Goal: Task Accomplishment & Management: Complete application form

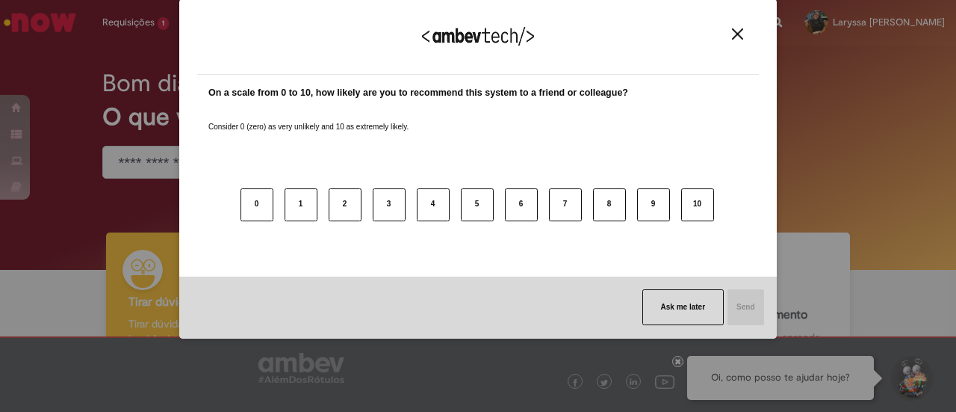
click at [746, 34] on button "Close" at bounding box center [738, 34] width 20 height 13
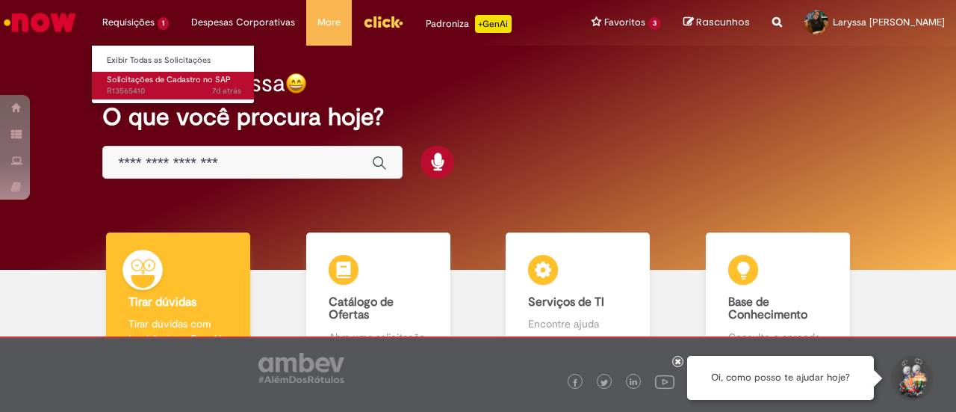
click at [143, 76] on span "Solicitações de Cadastro no SAP" at bounding box center [169, 79] width 124 height 11
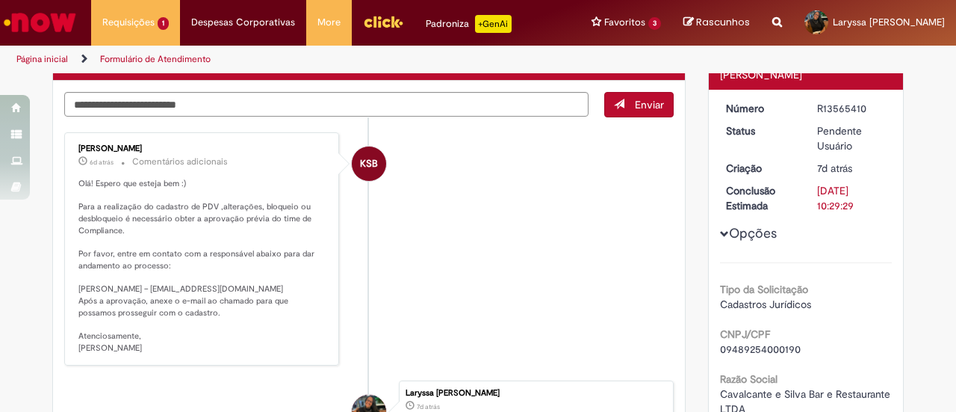
scroll to position [121, 0]
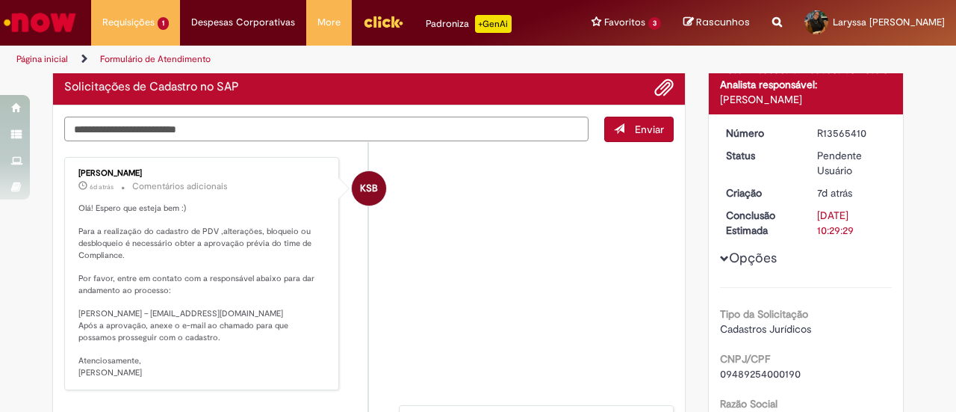
click at [172, 123] on textarea "Digite sua mensagem aqui..." at bounding box center [326, 129] width 524 height 25
click at [665, 89] on span "Adicionar anexos" at bounding box center [664, 88] width 18 height 18
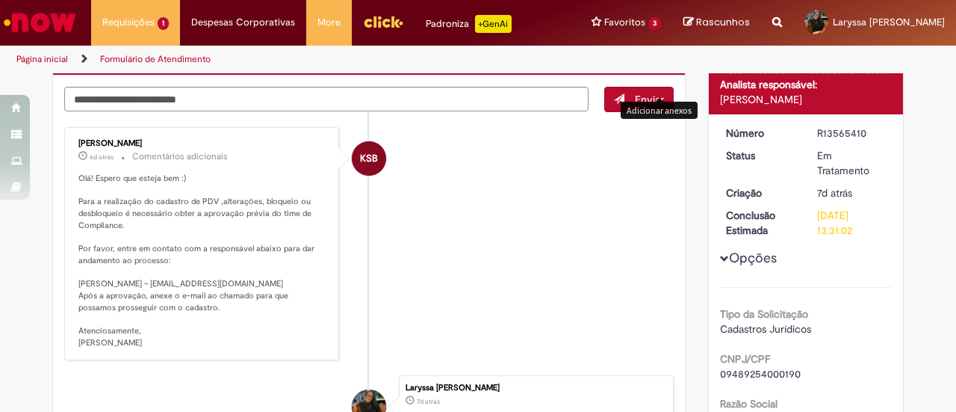
scroll to position [91, 0]
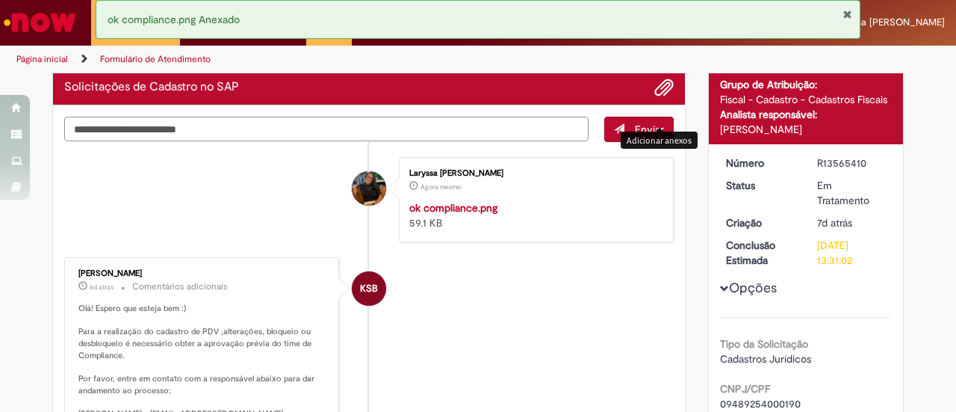
click at [152, 128] on textarea "Digite sua mensagem aqui..." at bounding box center [326, 129] width 524 height 25
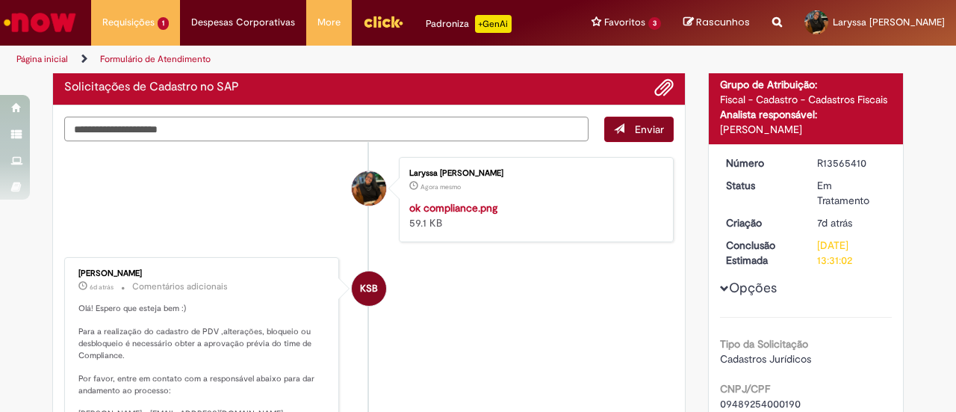
type textarea "**********"
click at [619, 128] on span "submit" at bounding box center [619, 128] width 10 height 10
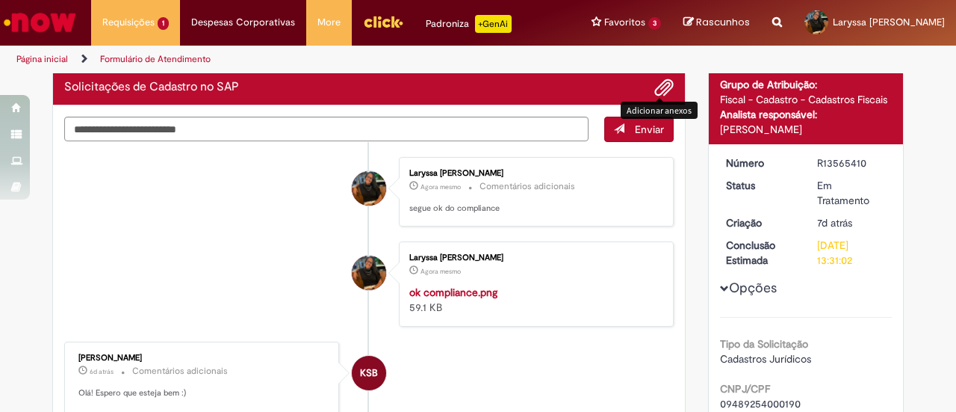
click at [656, 86] on span "Adicionar anexos" at bounding box center [664, 88] width 18 height 18
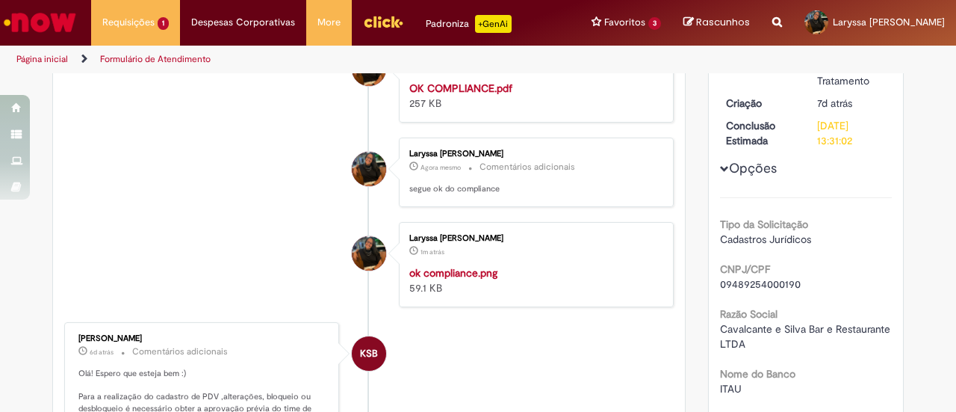
scroll to position [0, 0]
